Goal: Information Seeking & Learning: Learn about a topic

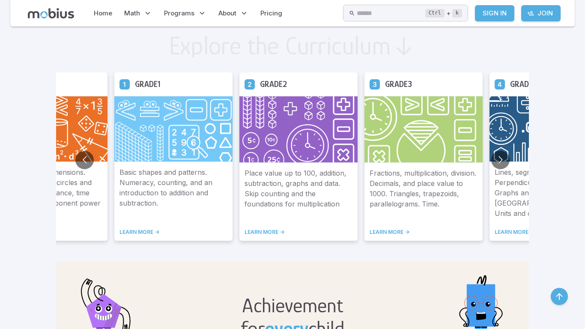
scroll to position [507, 0]
click at [499, 159] on button "Go to next slide" at bounding box center [500, 160] width 18 height 18
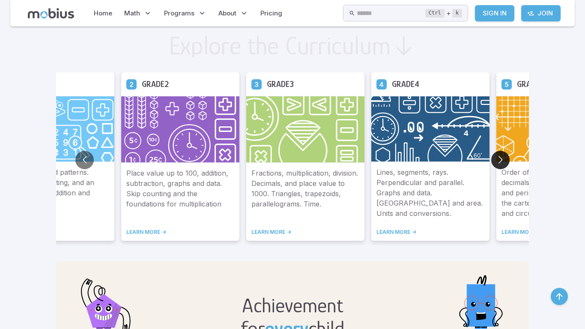
click at [499, 159] on button "Go to next slide" at bounding box center [500, 160] width 18 height 18
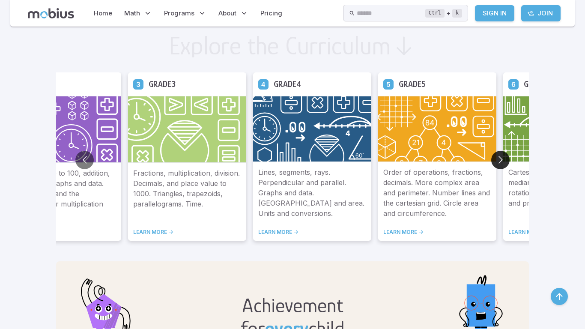
click at [499, 159] on button "Go to next slide" at bounding box center [500, 160] width 18 height 18
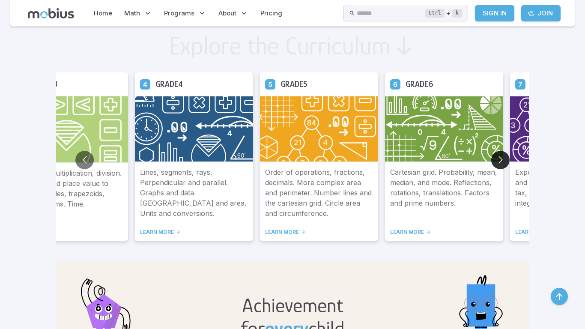
click at [499, 159] on button "Go to next slide" at bounding box center [500, 160] width 18 height 18
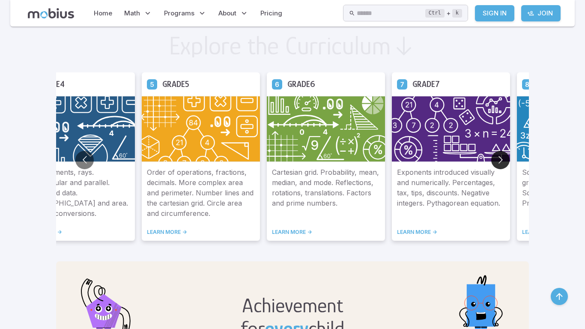
click at [499, 159] on button "Go to next slide" at bounding box center [500, 160] width 18 height 18
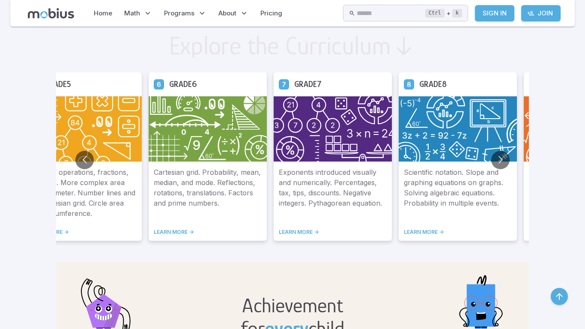
click at [428, 154] on img at bounding box center [458, 129] width 118 height 66
click at [418, 231] on link "LEARN MORE ->" at bounding box center [458, 232] width 108 height 7
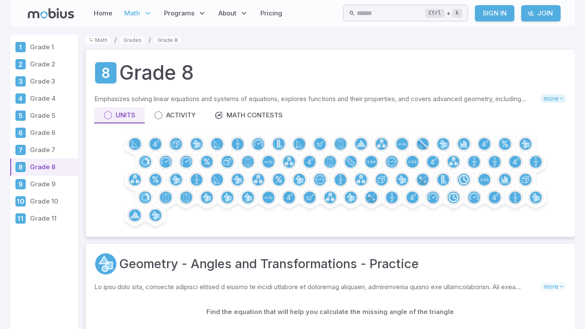
click at [550, 98] on span "more" at bounding box center [553, 98] width 26 height 9
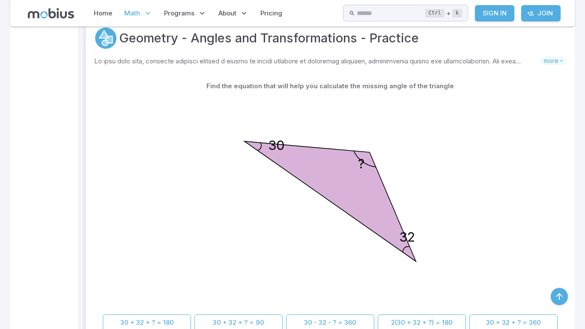
scroll to position [237, 0]
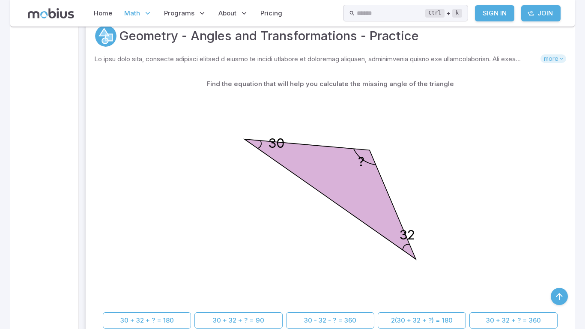
click at [549, 58] on span "more" at bounding box center [553, 58] width 26 height 9
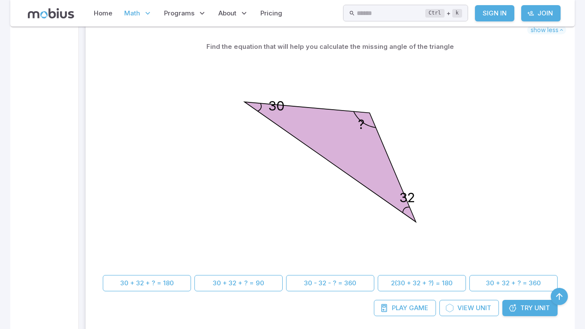
scroll to position [396, 0]
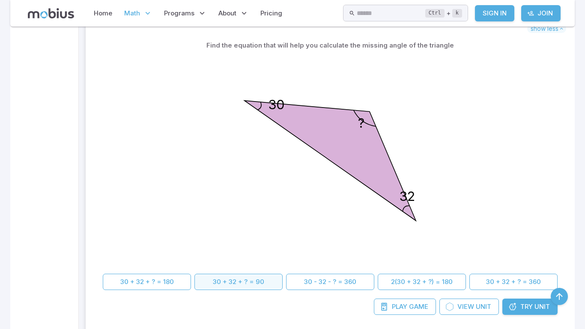
click at [208, 287] on button "30 + 32 + ? = 90" at bounding box center [238, 282] width 88 height 16
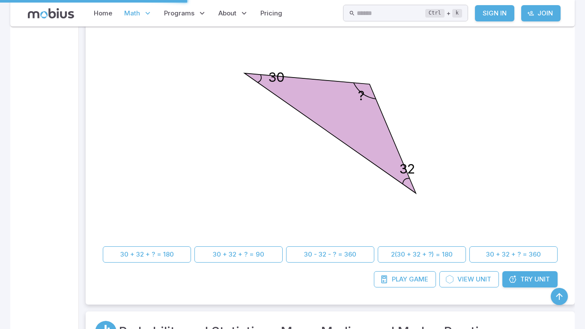
scroll to position [437, 0]
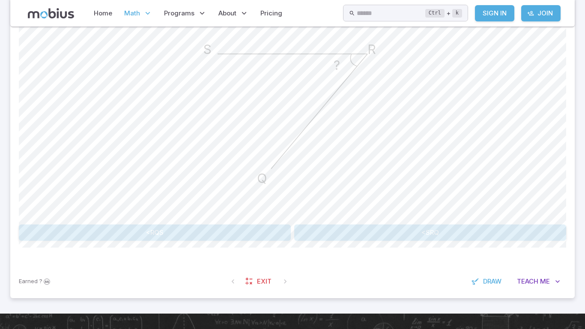
scroll to position [265, 0]
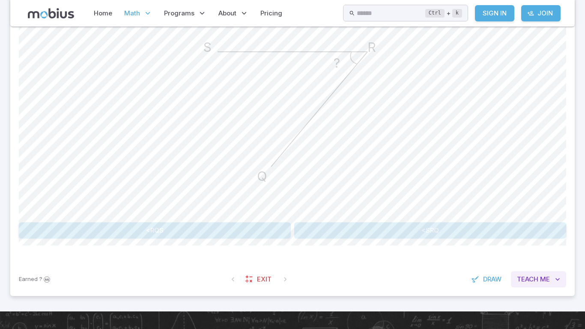
click at [542, 279] on span "Me" at bounding box center [545, 278] width 10 height 9
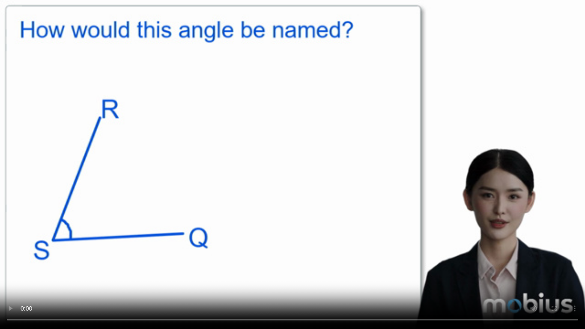
scroll to position [611, 0]
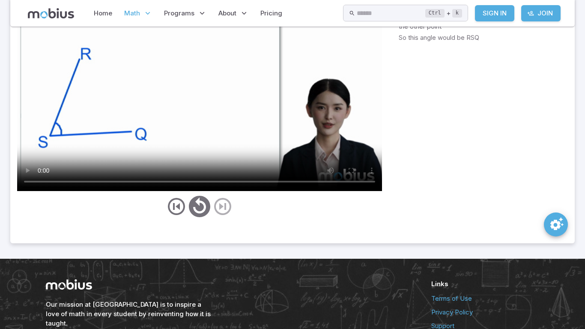
click at [221, 205] on div at bounding box center [199, 207] width 365 height 26
click at [174, 203] on icon "previous" at bounding box center [176, 206] width 21 height 21
click at [224, 206] on icon "next" at bounding box center [222, 206] width 21 height 21
click at [218, 207] on icon "next" at bounding box center [222, 206] width 21 height 21
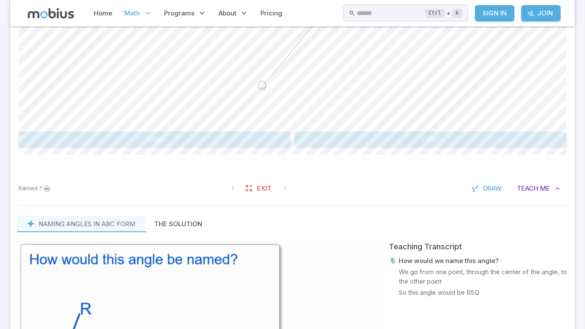
scroll to position [357, 0]
click at [185, 220] on button "The Solution" at bounding box center [178, 223] width 67 height 16
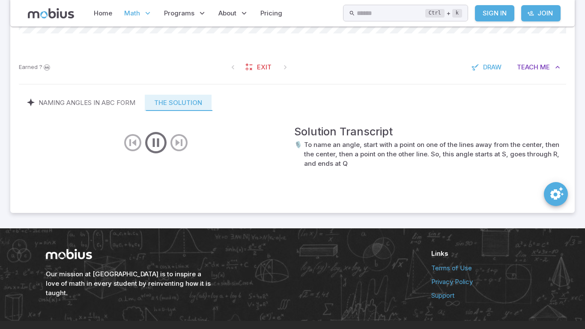
scroll to position [496, 0]
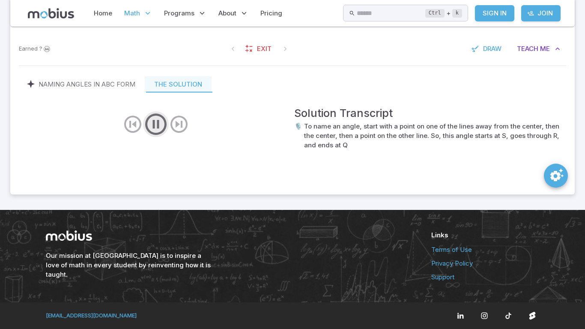
click at [148, 125] on icon "play/pause/restart" at bounding box center [156, 124] width 26 height 26
click at [153, 114] on icon "play/pause/restart" at bounding box center [156, 124] width 26 height 26
click at [153, 122] on icon "play/pause/restart" at bounding box center [156, 124] width 26 height 26
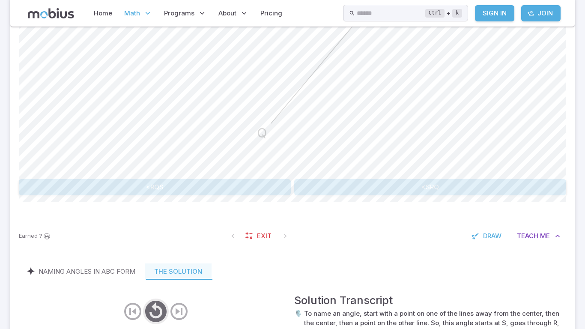
scroll to position [310, 0]
click at [299, 182] on button "<SRQ" at bounding box center [430, 186] width 272 height 16
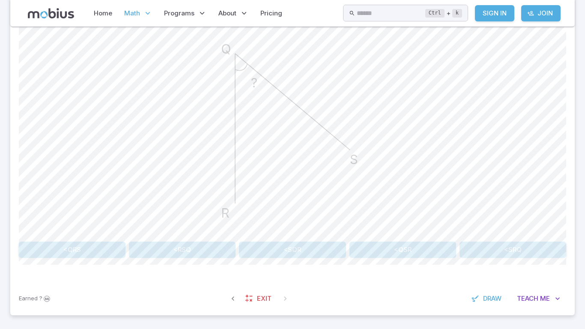
scroll to position [367, 0]
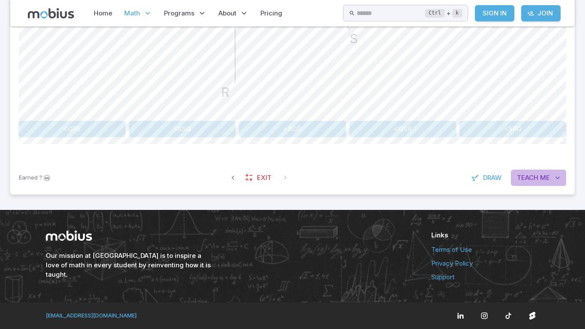
click at [542, 182] on span "Me" at bounding box center [545, 177] width 10 height 9
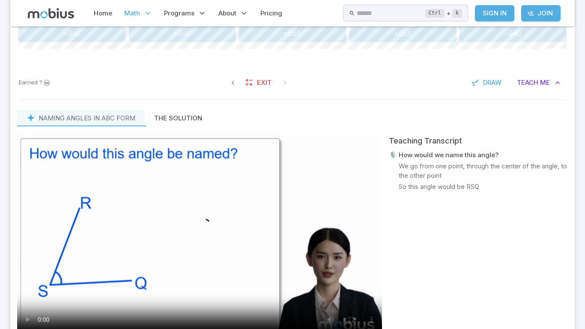
scroll to position [513, 0]
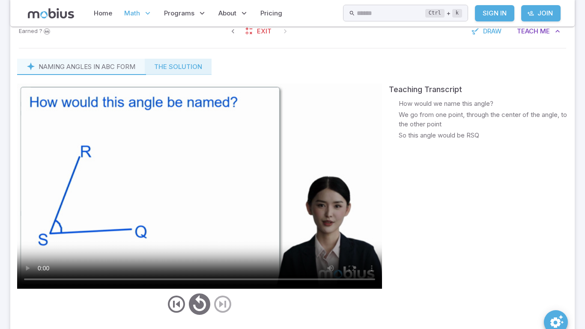
click at [193, 66] on button "The Solution" at bounding box center [178, 67] width 67 height 16
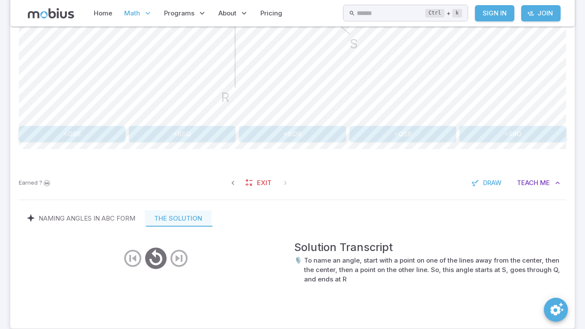
scroll to position [262, 0]
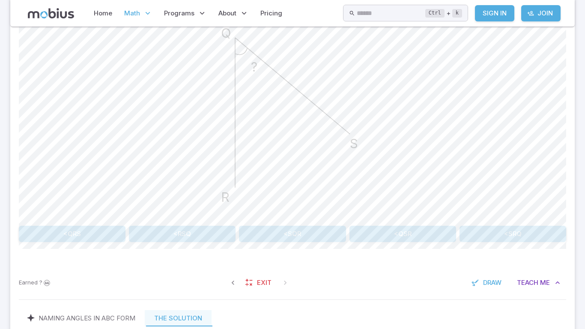
click at [271, 231] on button "<SQR" at bounding box center [292, 234] width 107 height 16
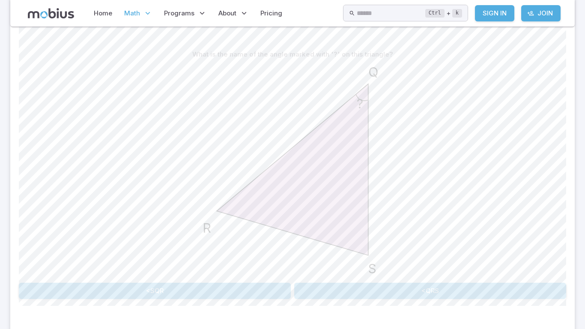
scroll to position [206, 0]
click at [222, 288] on button "<SQR" at bounding box center [155, 290] width 272 height 16
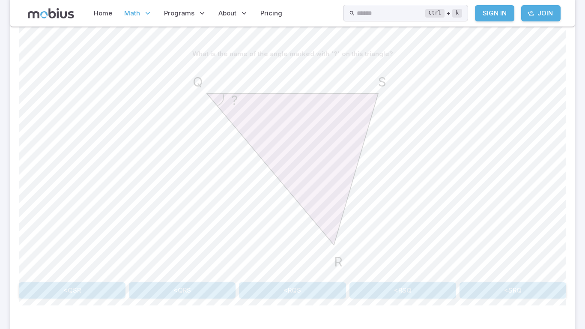
click at [314, 292] on button "<RQS" at bounding box center [292, 290] width 107 height 16
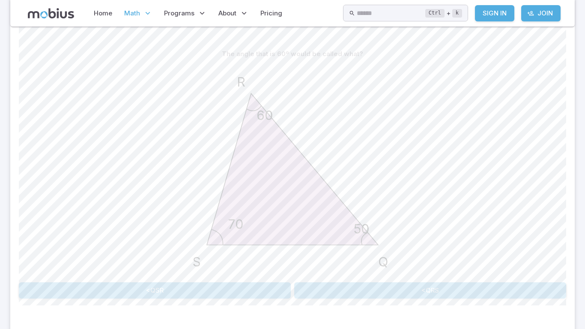
scroll to position [367, 0]
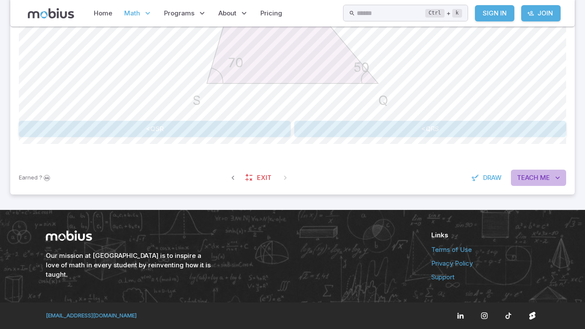
click at [518, 176] on span "Teach" at bounding box center [527, 177] width 21 height 9
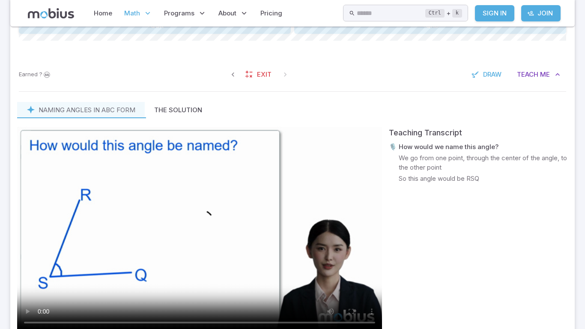
scroll to position [472, 0]
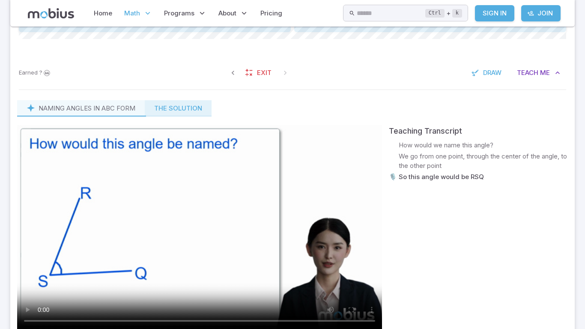
click at [192, 104] on button "The Solution" at bounding box center [178, 108] width 67 height 16
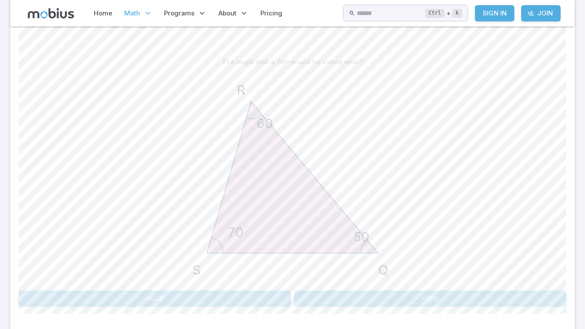
scroll to position [199, 0]
click at [327, 295] on button "<QRS" at bounding box center [430, 297] width 272 height 16
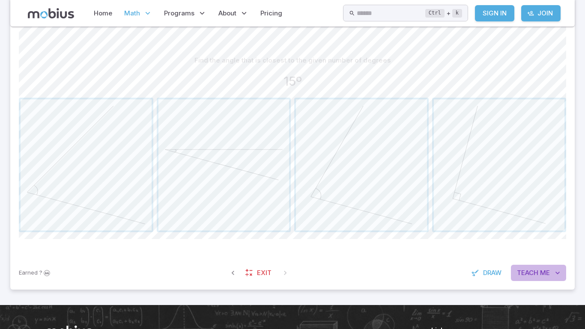
click at [527, 276] on span "Teach" at bounding box center [527, 272] width 21 height 9
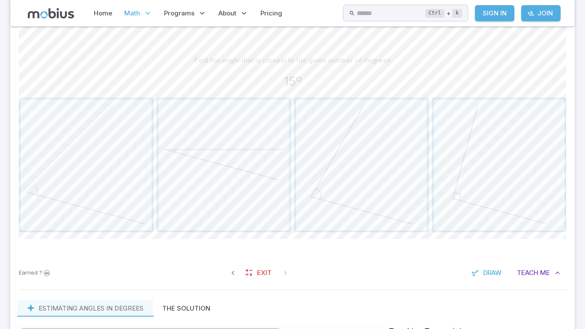
scroll to position [385, 0]
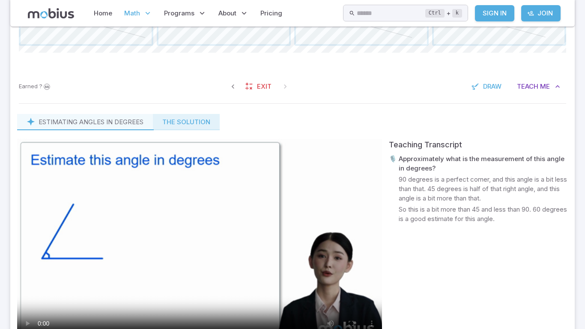
click at [212, 123] on button "The Solution" at bounding box center [186, 122] width 67 height 16
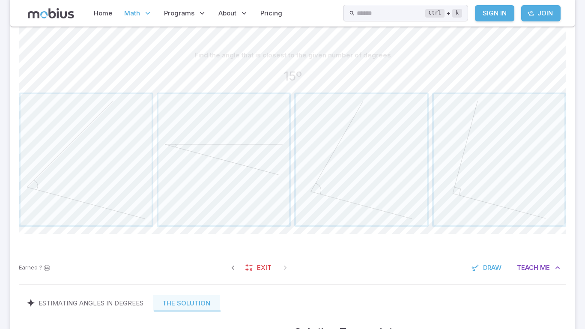
scroll to position [203, 0]
click at [212, 165] on span "button" at bounding box center [223, 160] width 131 height 131
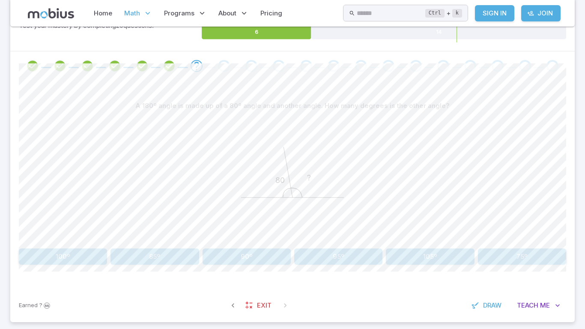
scroll to position [281, 0]
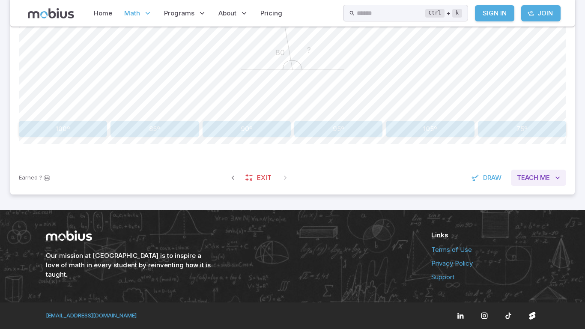
click at [545, 183] on button "Teach Me" at bounding box center [538, 178] width 55 height 16
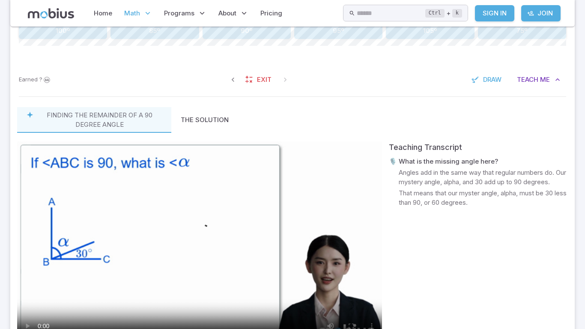
scroll to position [384, 0]
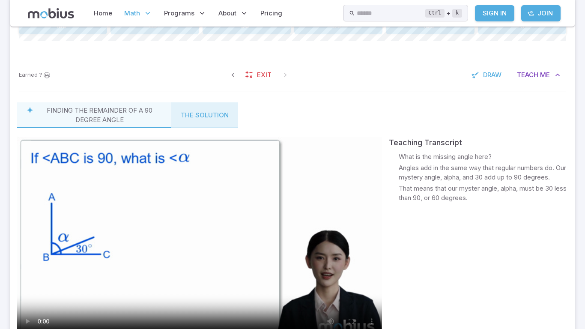
click at [208, 120] on button "The Solution" at bounding box center [204, 115] width 67 height 26
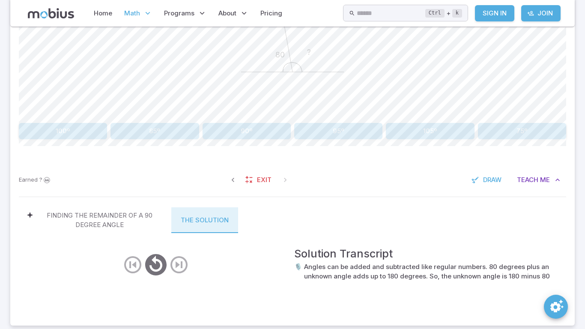
scroll to position [280, 0]
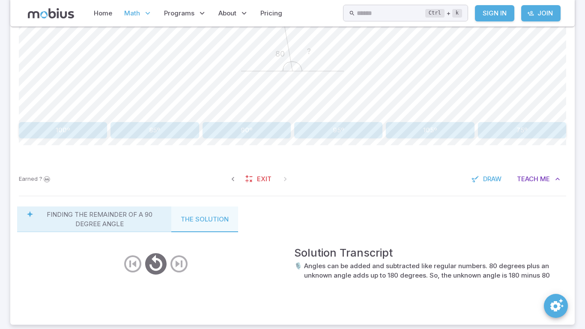
click at [106, 218] on p "Finding the remainder of a 90 degree angle" at bounding box center [99, 219] width 125 height 19
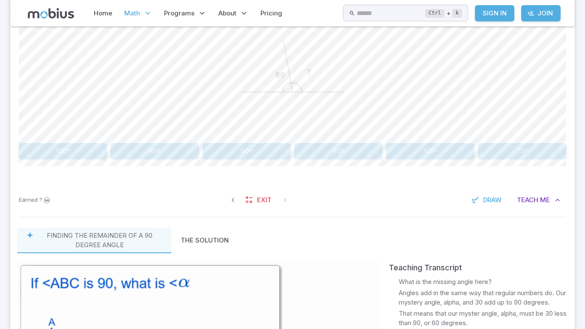
scroll to position [231, 0]
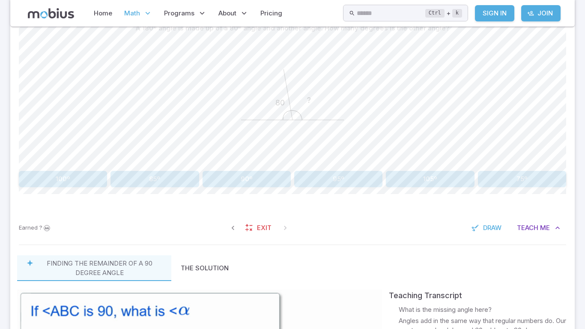
click at [70, 183] on button "100º" at bounding box center [63, 179] width 88 height 16
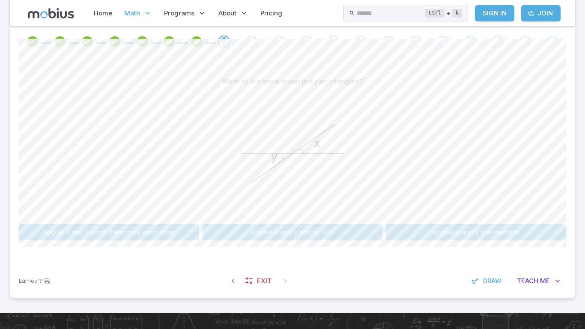
scroll to position [179, 0]
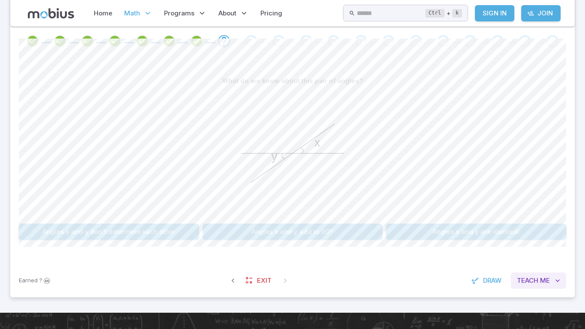
click at [521, 282] on span "Teach" at bounding box center [527, 280] width 21 height 9
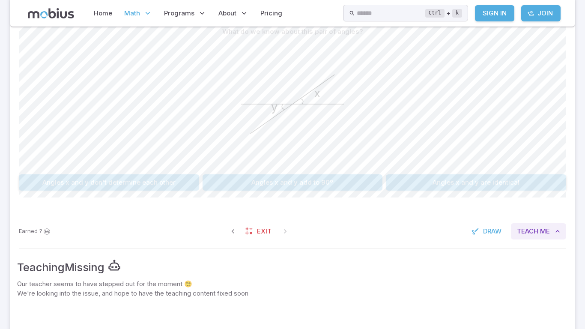
scroll to position [182, 0]
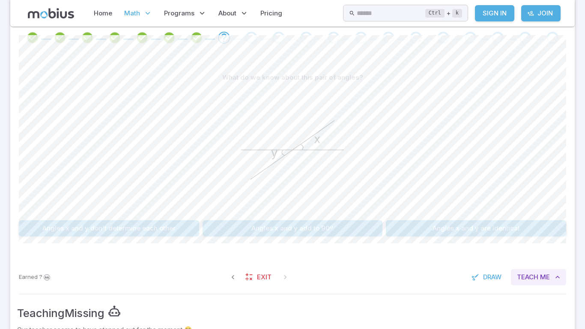
click at [536, 278] on span "Teach" at bounding box center [527, 276] width 21 height 9
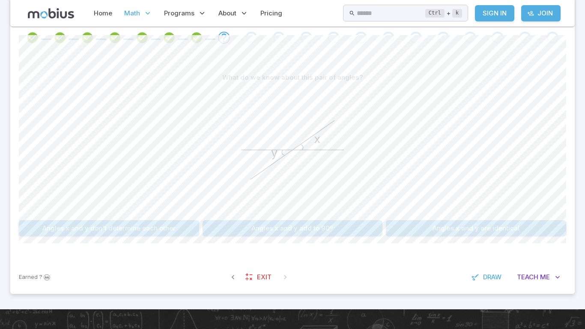
click at [444, 235] on button "Angles x and y are identical" at bounding box center [476, 228] width 180 height 16
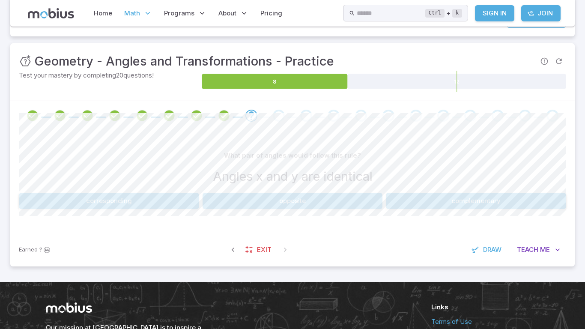
scroll to position [103, 0]
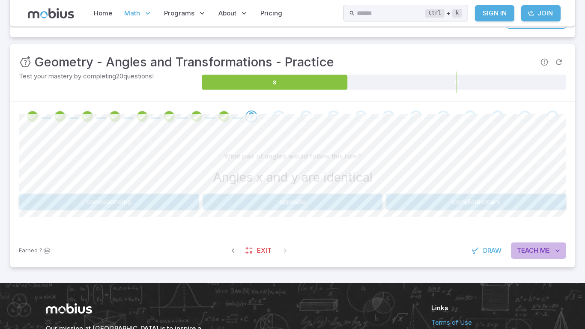
click at [550, 248] on button "Teach Me" at bounding box center [538, 250] width 55 height 16
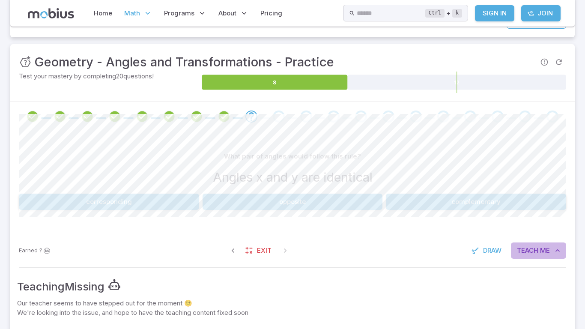
click at [550, 248] on button "Teach Me" at bounding box center [538, 250] width 55 height 16
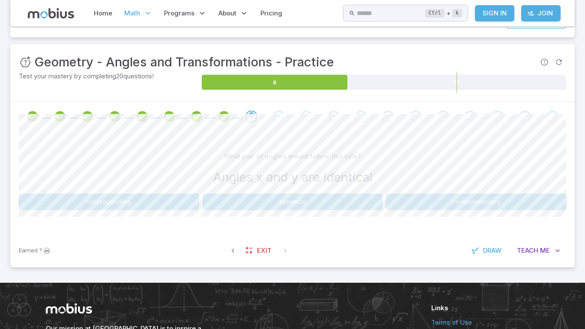
click at [492, 200] on button "complementary" at bounding box center [476, 202] width 180 height 16
click at [162, 204] on button "Angles x and y are identical" at bounding box center [109, 202] width 180 height 16
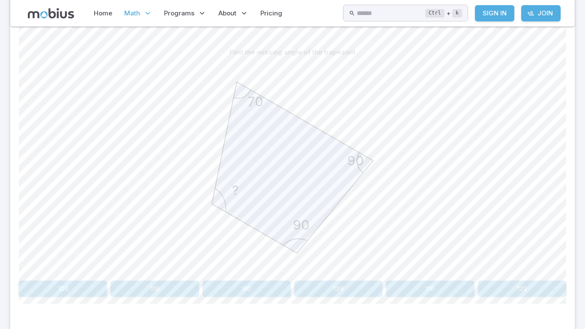
scroll to position [367, 0]
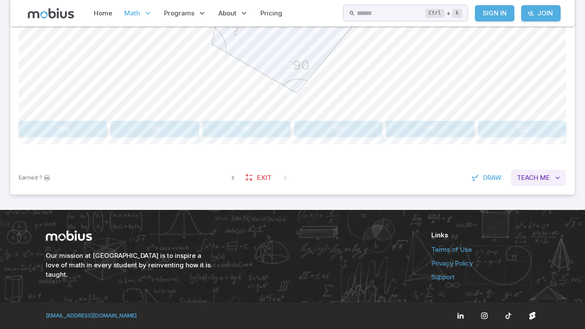
click at [553, 177] on icon "button" at bounding box center [557, 177] width 9 height 9
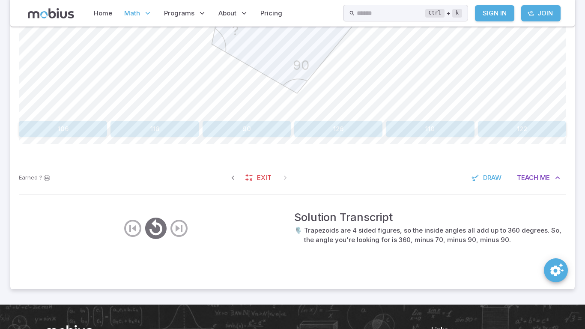
click at [442, 132] on button "110" at bounding box center [430, 129] width 88 height 16
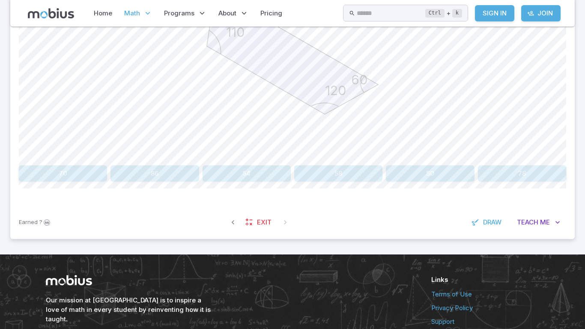
scroll to position [324, 0]
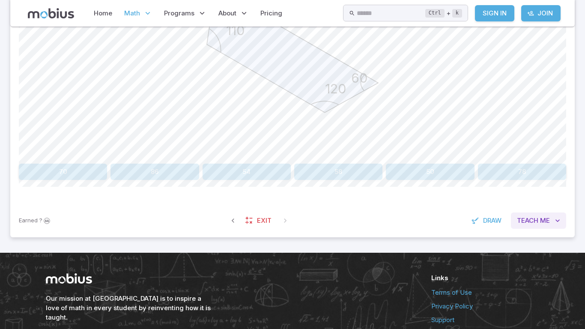
click at [535, 221] on span "Teach" at bounding box center [527, 220] width 21 height 9
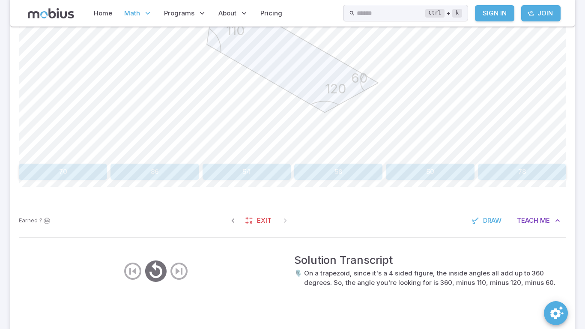
click at [74, 171] on button "70" at bounding box center [63, 172] width 88 height 16
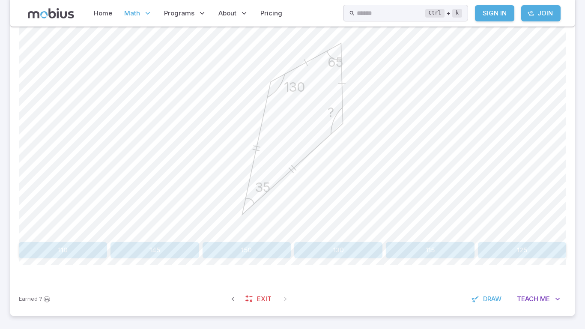
scroll to position [244, 0]
click at [534, 306] on button "Teach Me" at bounding box center [538, 300] width 55 height 16
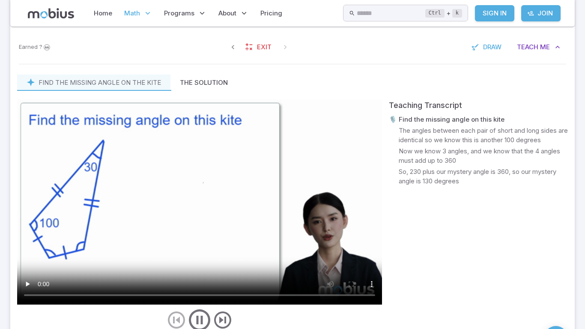
scroll to position [499, 0]
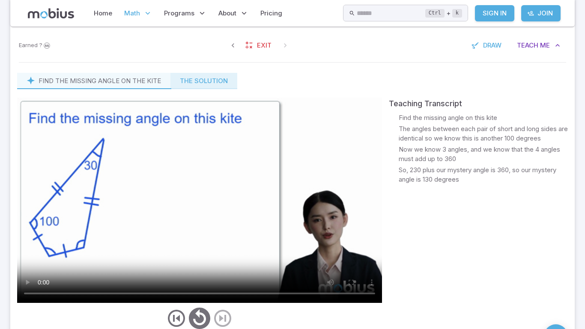
click at [197, 80] on button "The Solution" at bounding box center [203, 81] width 67 height 16
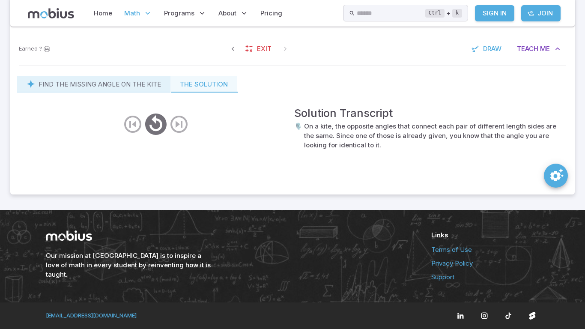
click at [154, 80] on p "Find the missing angle on the kite" at bounding box center [100, 84] width 122 height 9
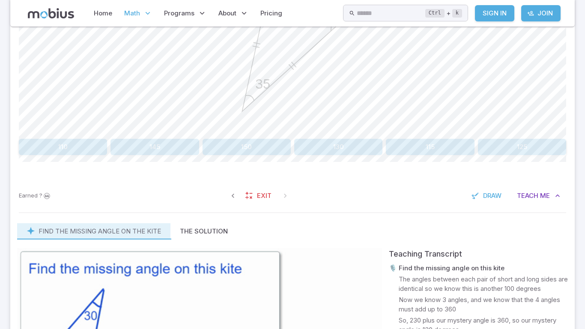
scroll to position [348, 0]
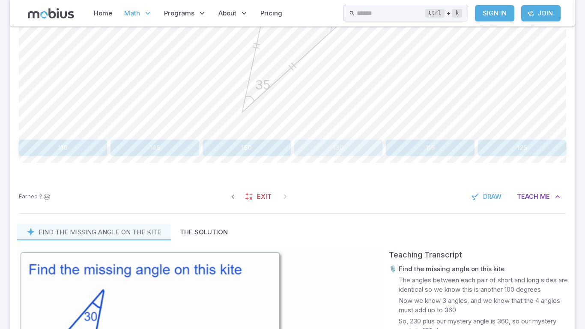
click at [338, 141] on button "130" at bounding box center [338, 148] width 88 height 16
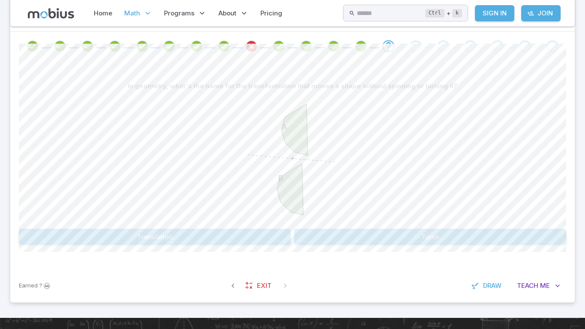
scroll to position [170, 0]
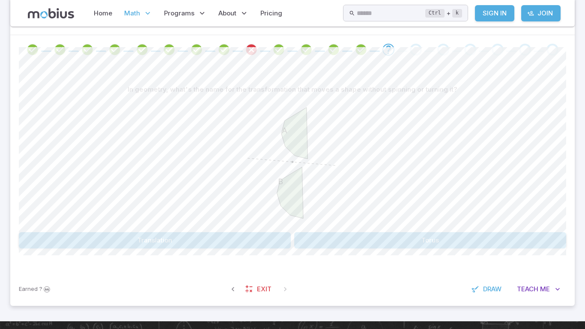
click at [238, 243] on button "Translation" at bounding box center [155, 240] width 272 height 16
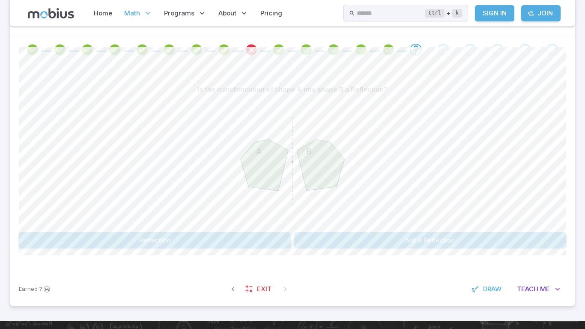
click at [193, 239] on button "Reflection" at bounding box center [155, 240] width 272 height 16
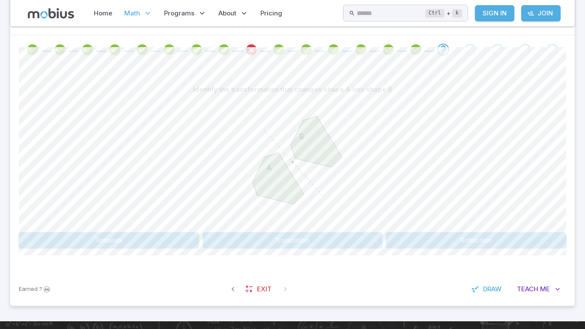
click at [136, 245] on button "Rotation" at bounding box center [109, 240] width 180 height 16
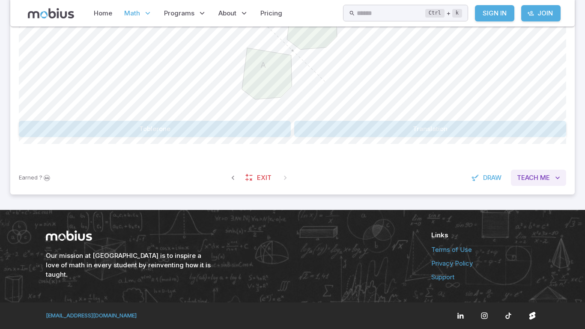
click at [535, 171] on button "Teach Me" at bounding box center [538, 178] width 55 height 16
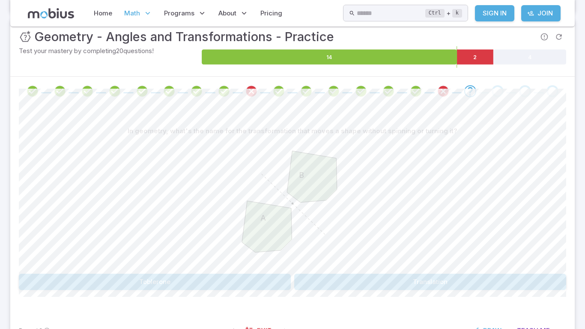
scroll to position [128, 0]
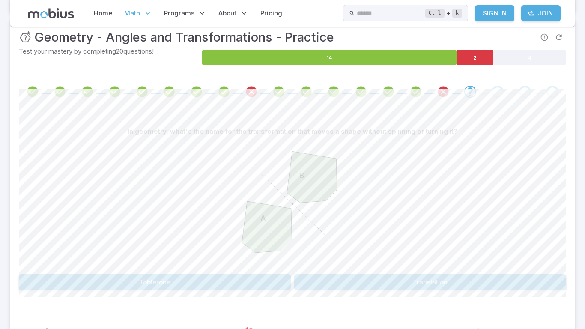
click at [337, 262] on icon "A B" at bounding box center [292, 204] width 128 height 128
click at [343, 277] on button "Translation" at bounding box center [430, 282] width 272 height 16
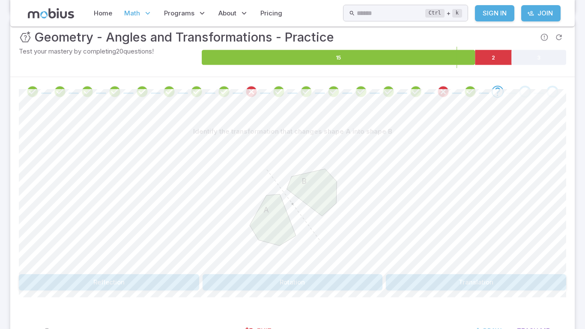
scroll to position [281, 0]
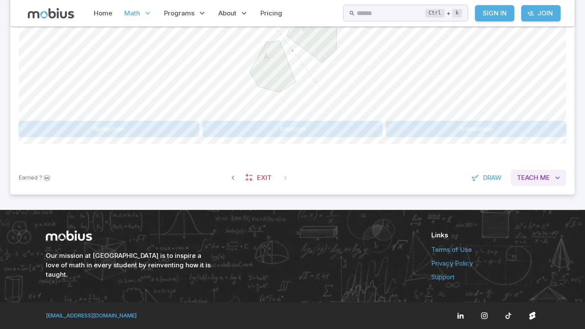
click at [525, 173] on span "Teach" at bounding box center [527, 177] width 21 height 9
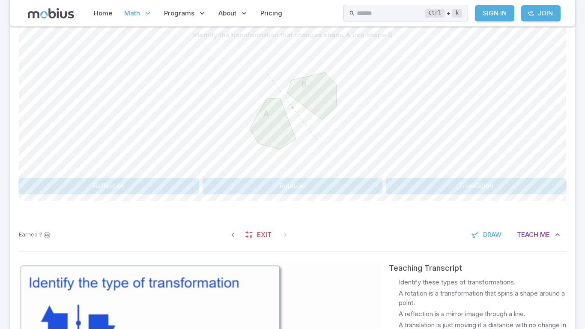
scroll to position [226, 0]
click at [396, 185] on button "Translation" at bounding box center [476, 184] width 180 height 16
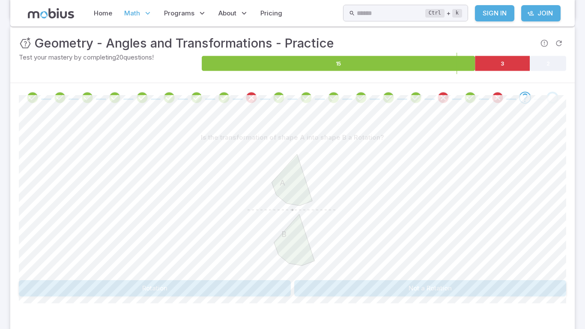
scroll to position [122, 0]
click at [264, 289] on button "Rotation" at bounding box center [155, 288] width 272 height 16
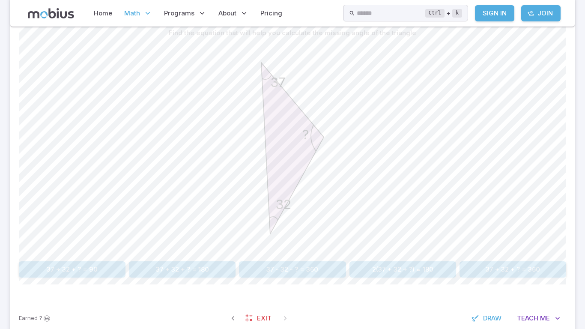
scroll to position [367, 0]
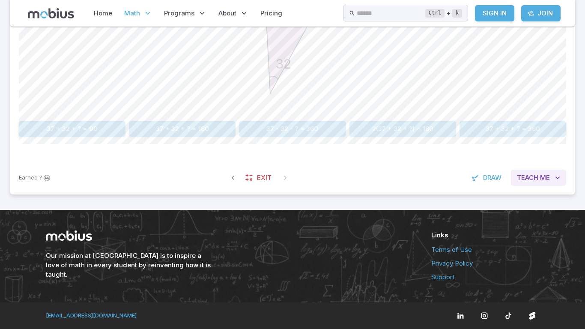
click at [537, 184] on button "Teach Me" at bounding box center [538, 178] width 55 height 16
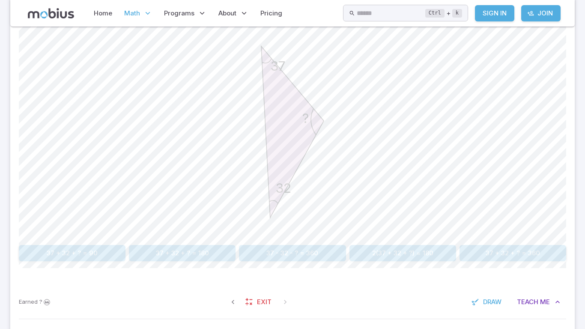
scroll to position [240, 0]
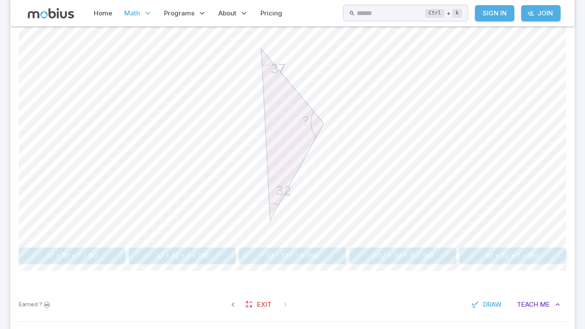
click at [318, 253] on button "37 - 32 - ? = 360" at bounding box center [292, 255] width 107 height 16
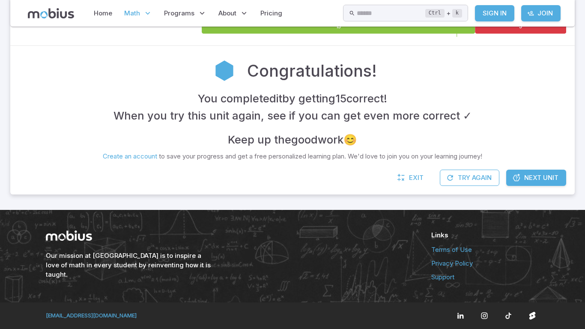
scroll to position [114, 0]
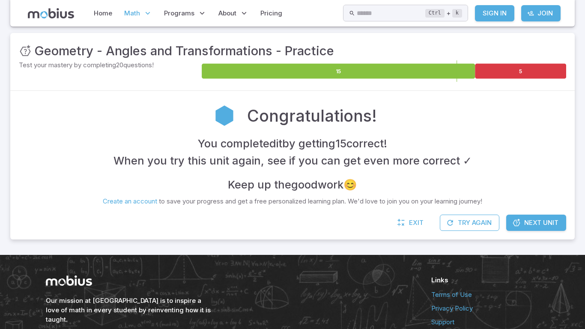
click at [547, 220] on span "Next Unit" at bounding box center [541, 222] width 34 height 9
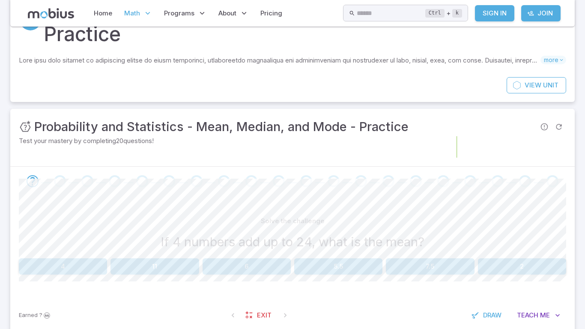
scroll to position [69, 0]
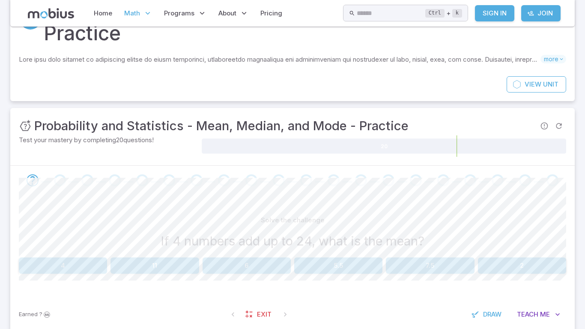
click at [262, 264] on button "6" at bounding box center [247, 265] width 88 height 16
click at [45, 270] on button "4" at bounding box center [63, 265] width 88 height 16
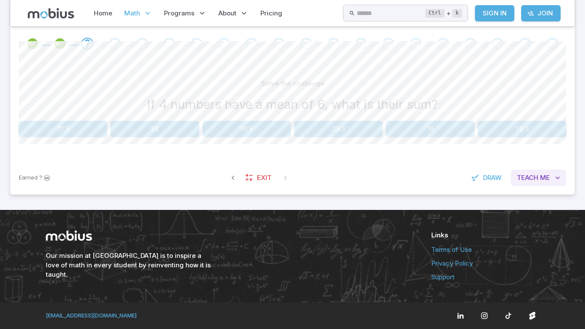
click at [517, 178] on span "Teach" at bounding box center [527, 177] width 21 height 9
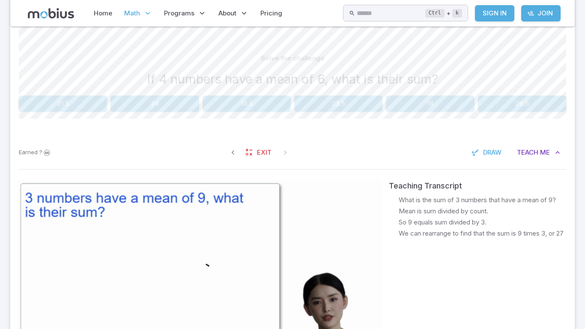
scroll to position [231, 0]
